Goal: Transaction & Acquisition: Purchase product/service

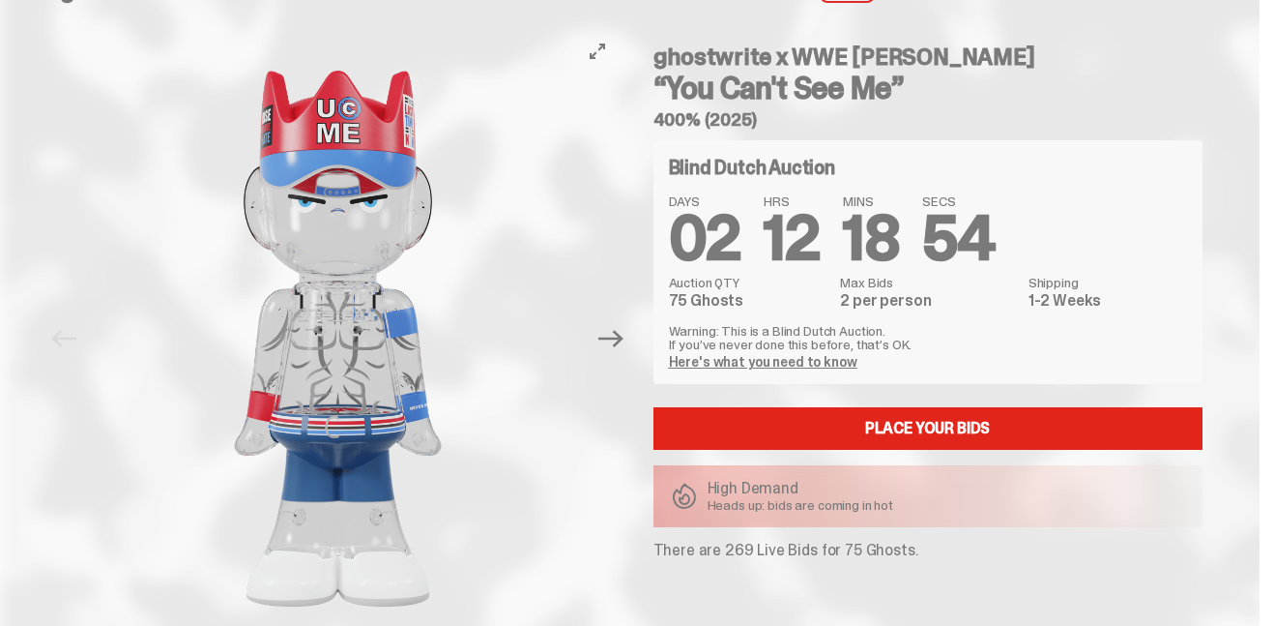
scroll to position [45, 0]
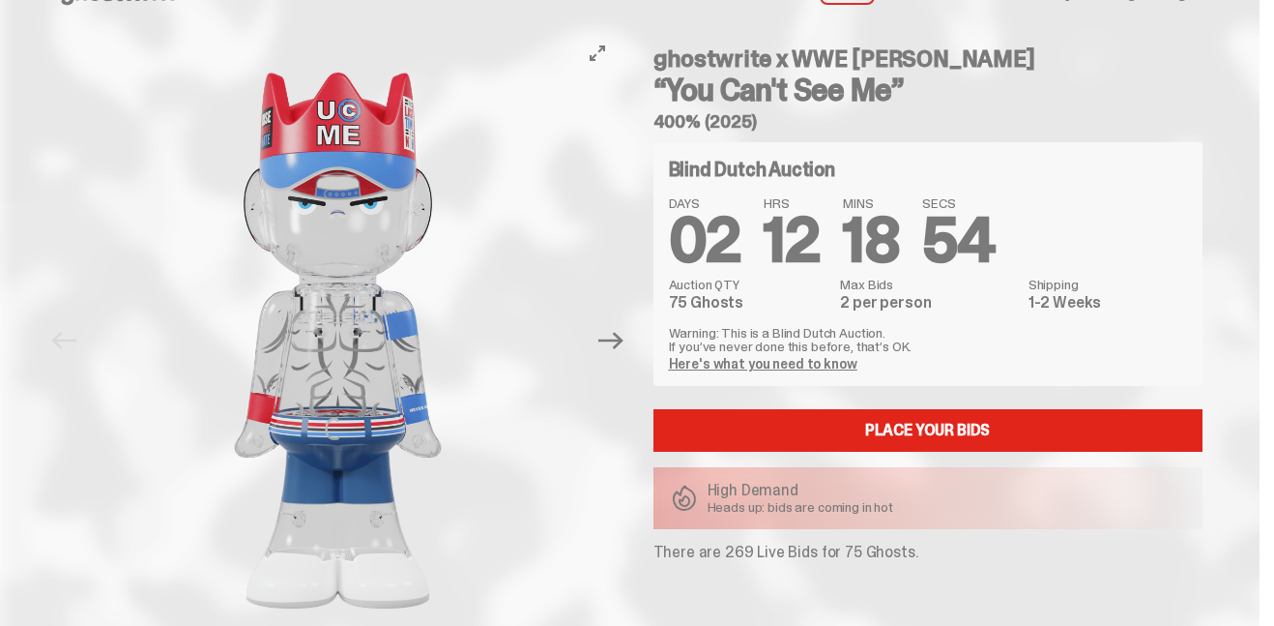
click at [132, 39] on img at bounding box center [338, 340] width 493 height 617
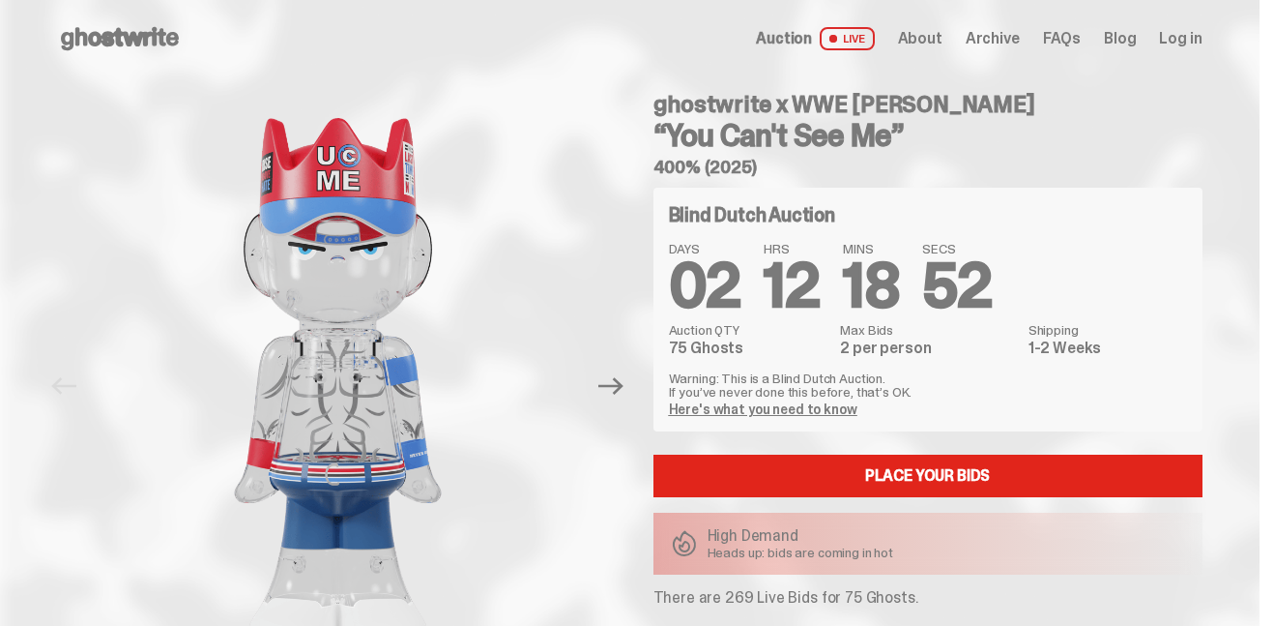
click at [129, 31] on icon at bounding box center [120, 38] width 124 height 31
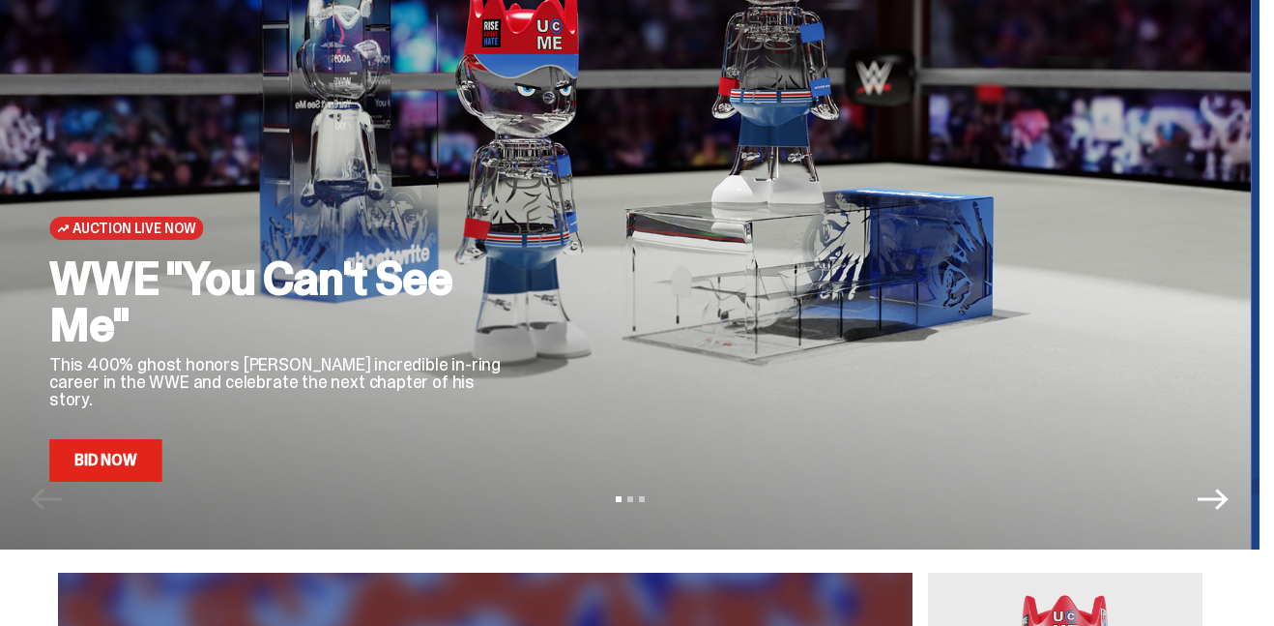
scroll to position [206, 0]
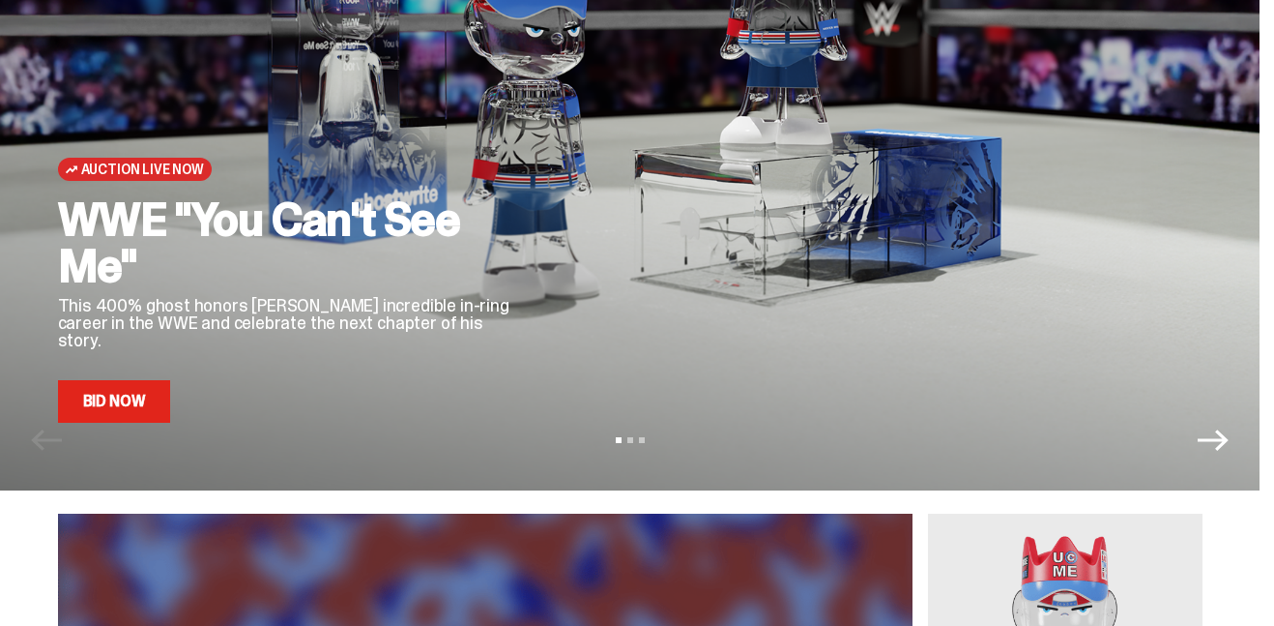
click at [326, 95] on div "Auction Live Now WWE "You Can't See Me" This 400% ghost honors [PERSON_NAME] in…" at bounding box center [290, 178] width 464 height 487
click at [327, 95] on div "Auction Live Now WWE "You Can't See Me" This 400% ghost honors [PERSON_NAME] in…" at bounding box center [290, 178] width 464 height 487
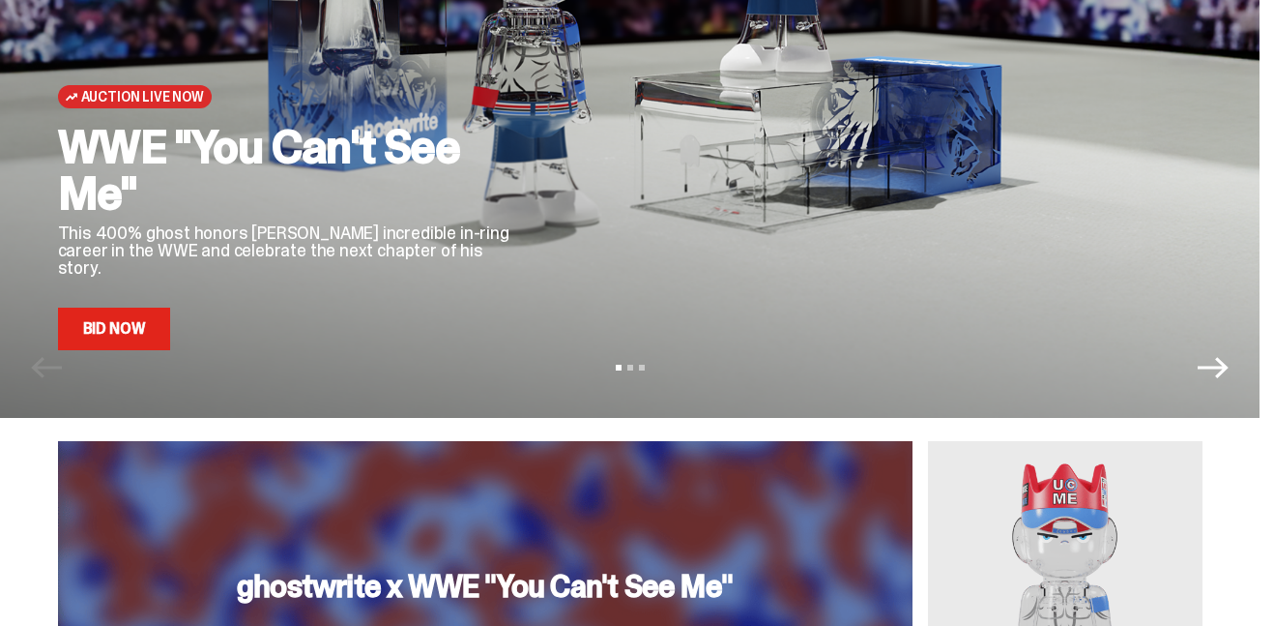
scroll to position [281, 0]
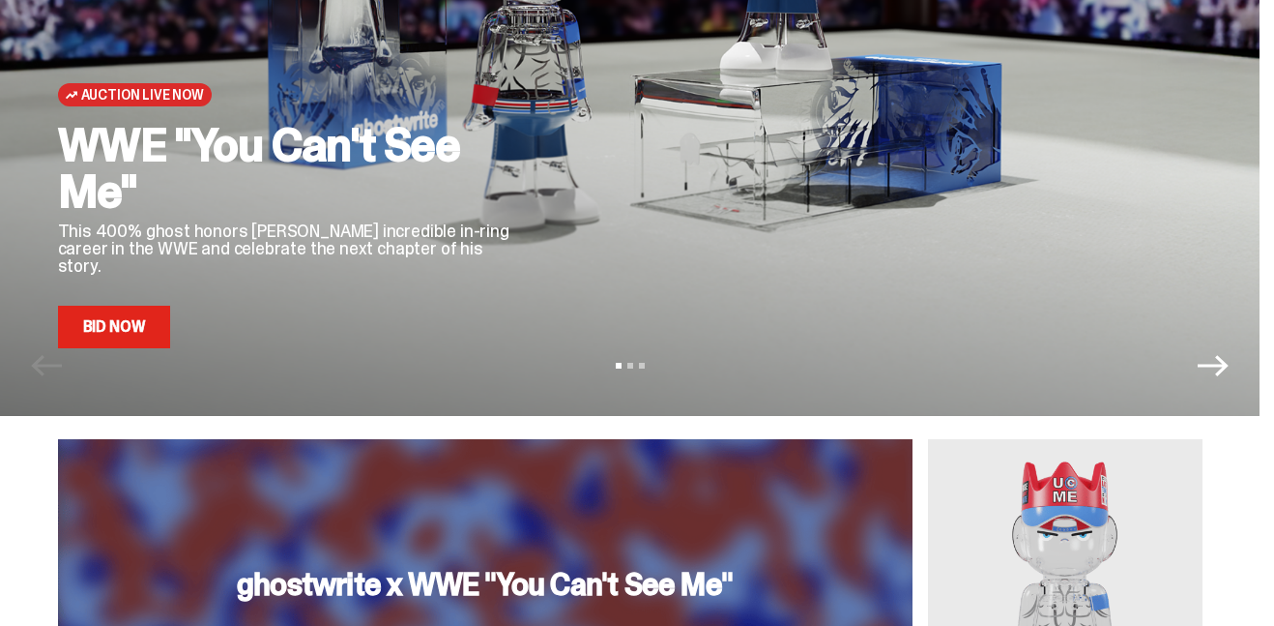
click at [142, 324] on link "Bid Now" at bounding box center [114, 327] width 113 height 43
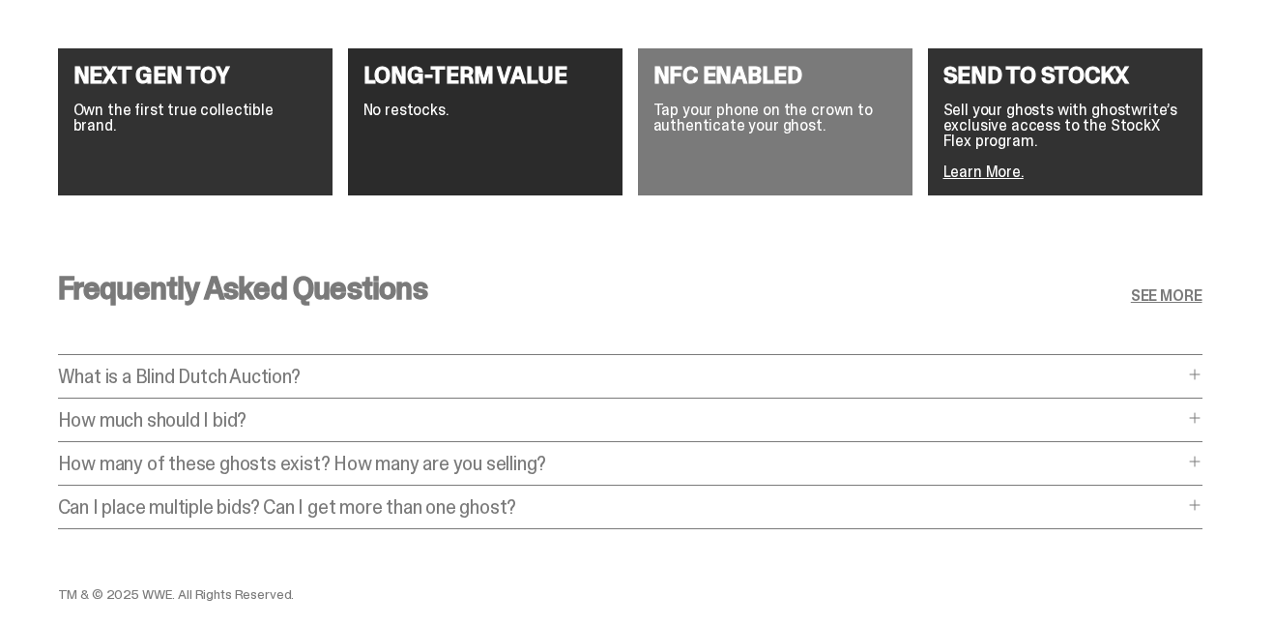
scroll to position [3561, 0]
